Goal: Task Accomplishment & Management: Manage account settings

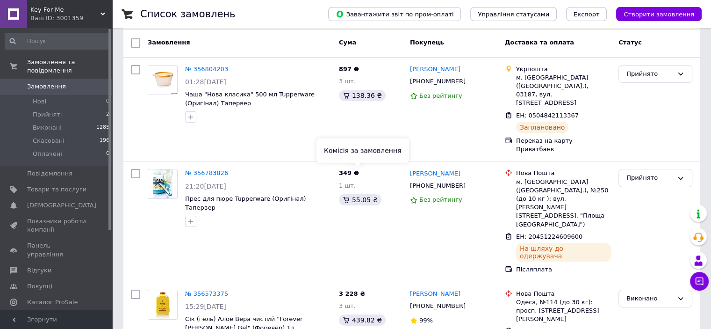
scroll to position [43, 0]
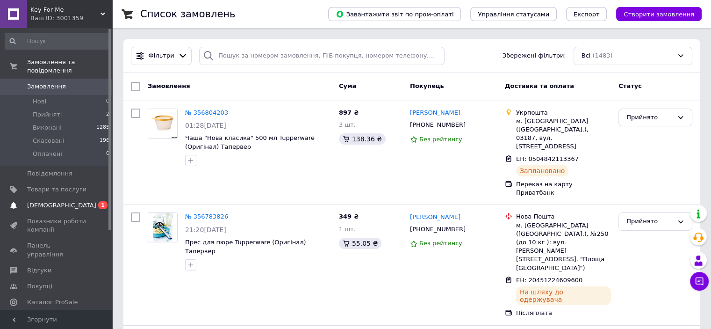
click at [59, 201] on span "[DEMOGRAPHIC_DATA]" at bounding box center [61, 205] width 69 height 8
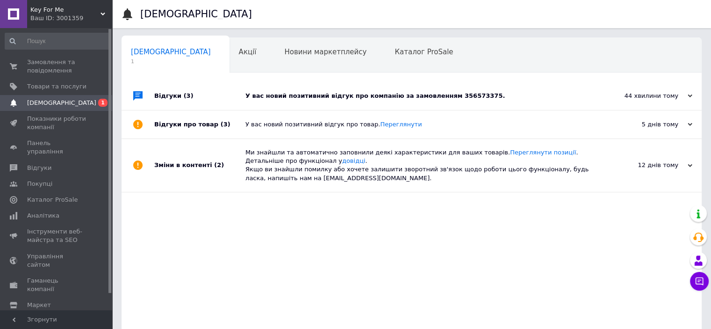
click at [460, 96] on div "У вас новий позитивний відгук про компанію за замовленням 356573375." at bounding box center [423, 96] width 354 height 8
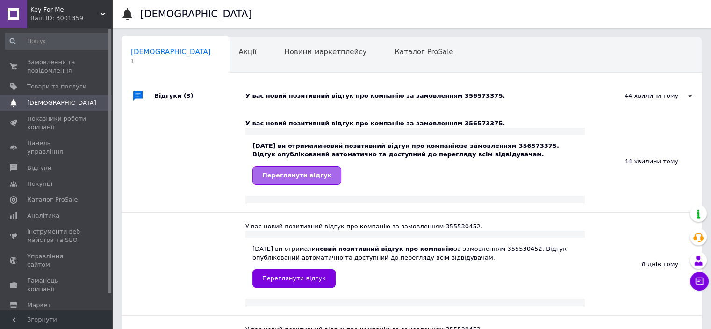
click at [304, 175] on span "Переглянути відгук" at bounding box center [296, 175] width 69 height 7
click at [50, 64] on span "Замовлення та повідомлення" at bounding box center [56, 66] width 59 height 17
